Goal: Check status: Check status

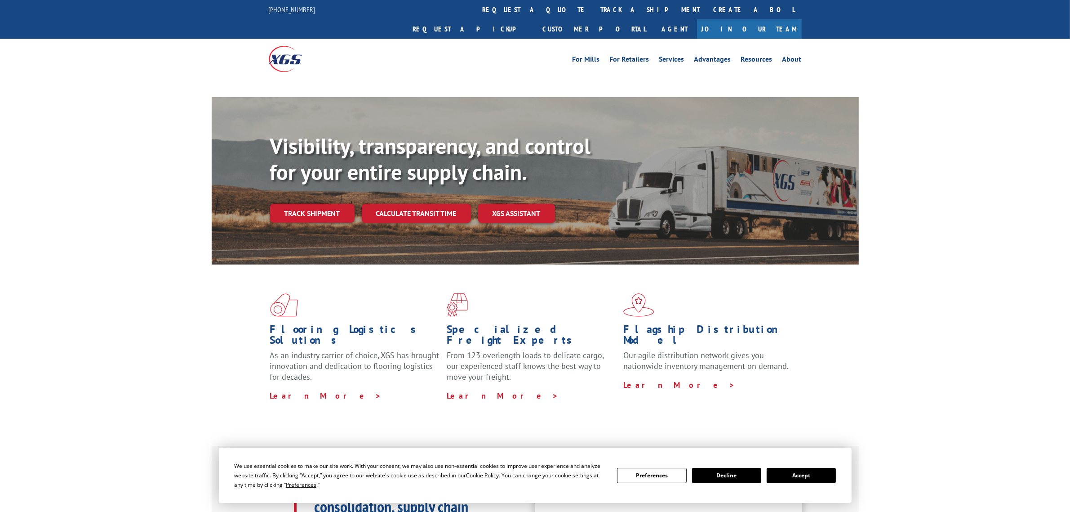
click at [339, 192] on div "Visibility, transparency, and control for your entire supply chain. Track shipm…" at bounding box center [564, 195] width 589 height 125
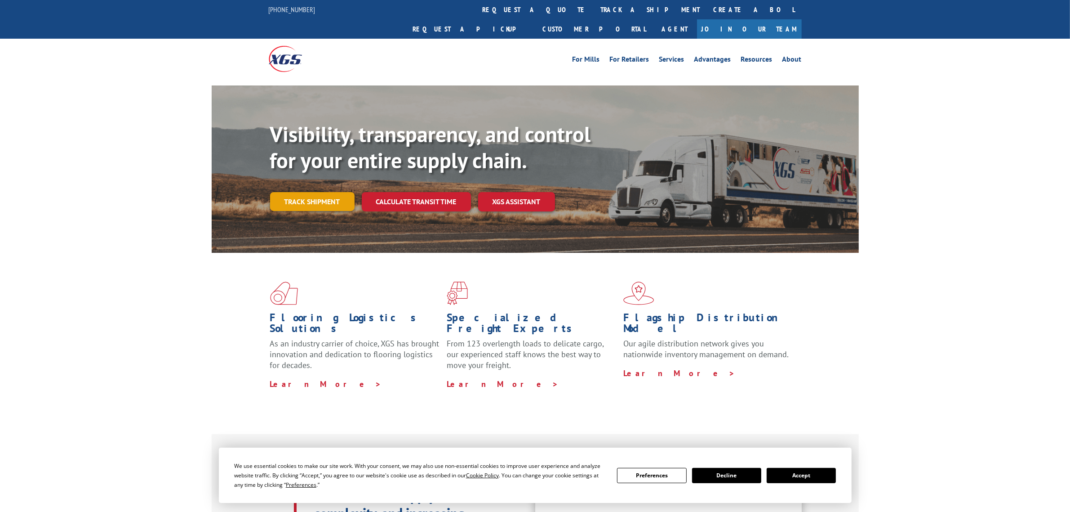
click at [342, 192] on link "Track shipment" at bounding box center [312, 201] width 85 height 19
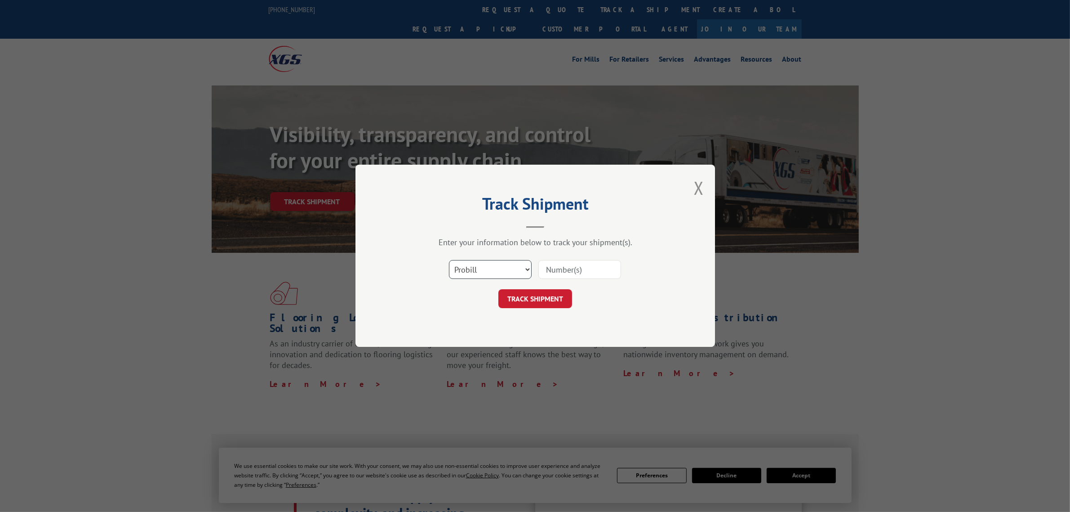
drag, startPoint x: 479, startPoint y: 272, endPoint x: 479, endPoint y: 278, distance: 5.4
click at [479, 272] on select "Select category... Probill BOL PO" at bounding box center [490, 269] width 83 height 19
select select "bol"
click at [449, 260] on select "Select category... Probill BOL PO" at bounding box center [490, 269] width 83 height 19
paste input "6630979"
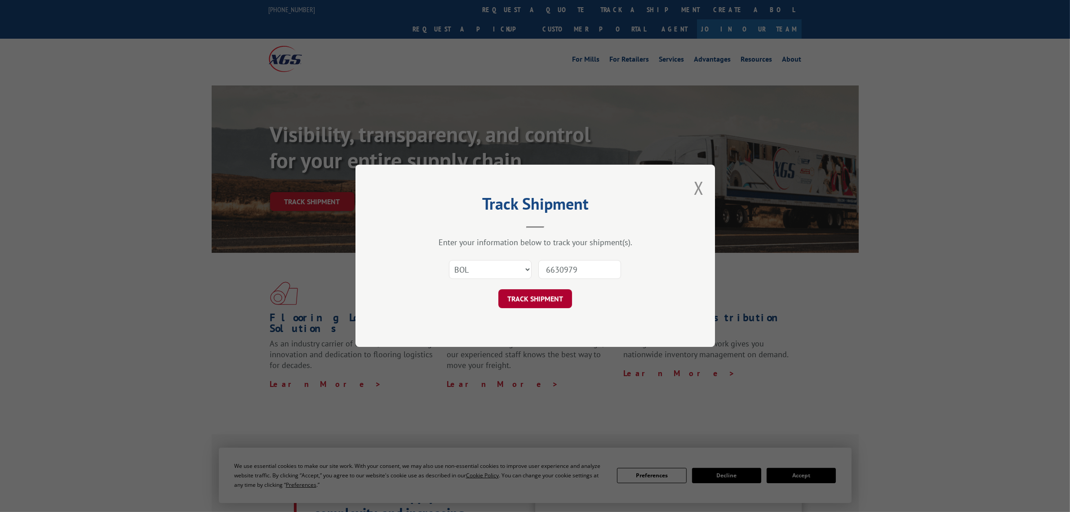
type input "6630979"
click at [553, 293] on button "TRACK SHIPMENT" at bounding box center [536, 298] width 74 height 19
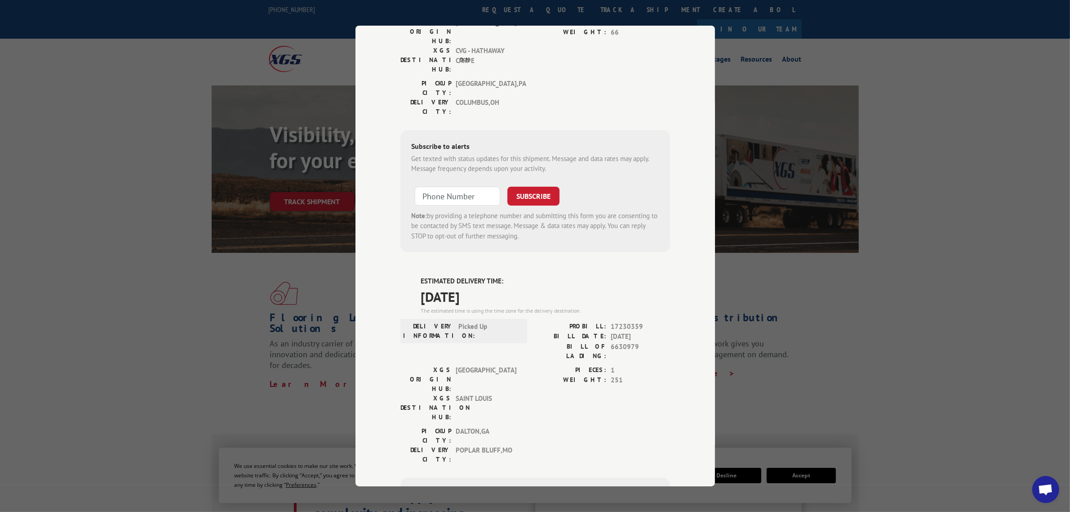
scroll to position [169, 0]
